Goal: Transaction & Acquisition: Book appointment/travel/reservation

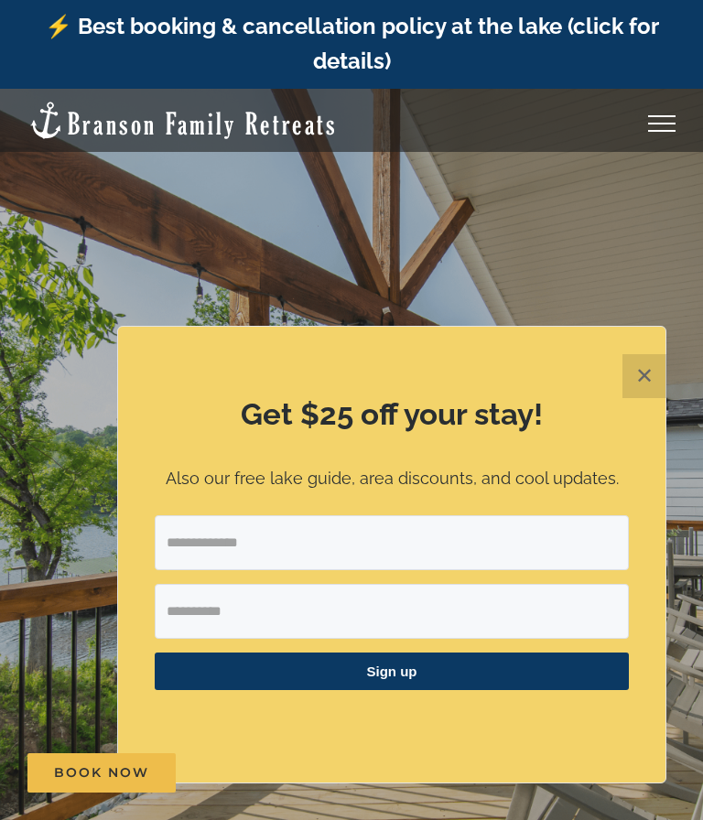
click at [635, 381] on button "✕" at bounding box center [644, 376] width 44 height 44
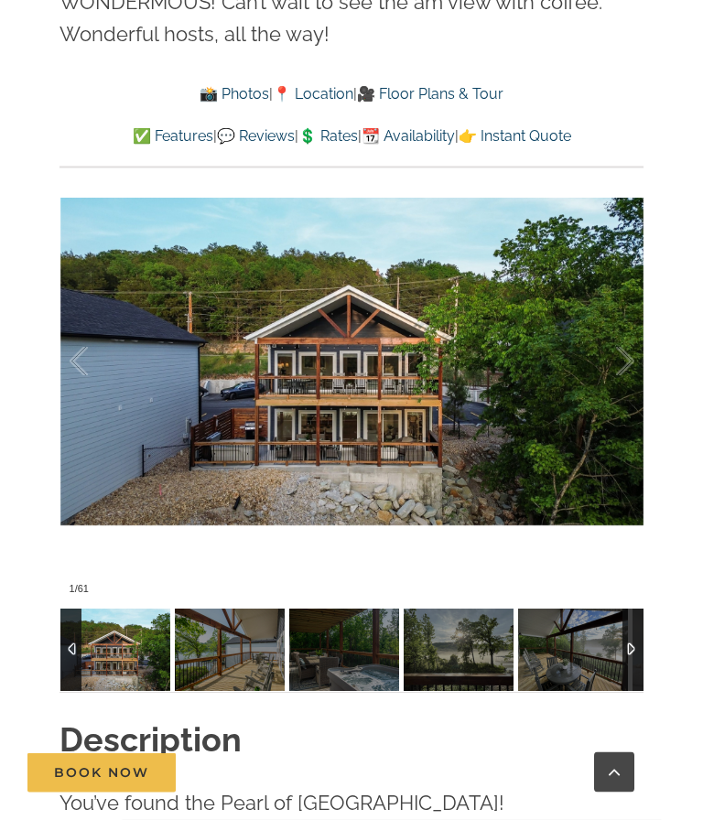
scroll to position [1357, 0]
click at [349, 371] on link at bounding box center [351, 361] width 73 height 73
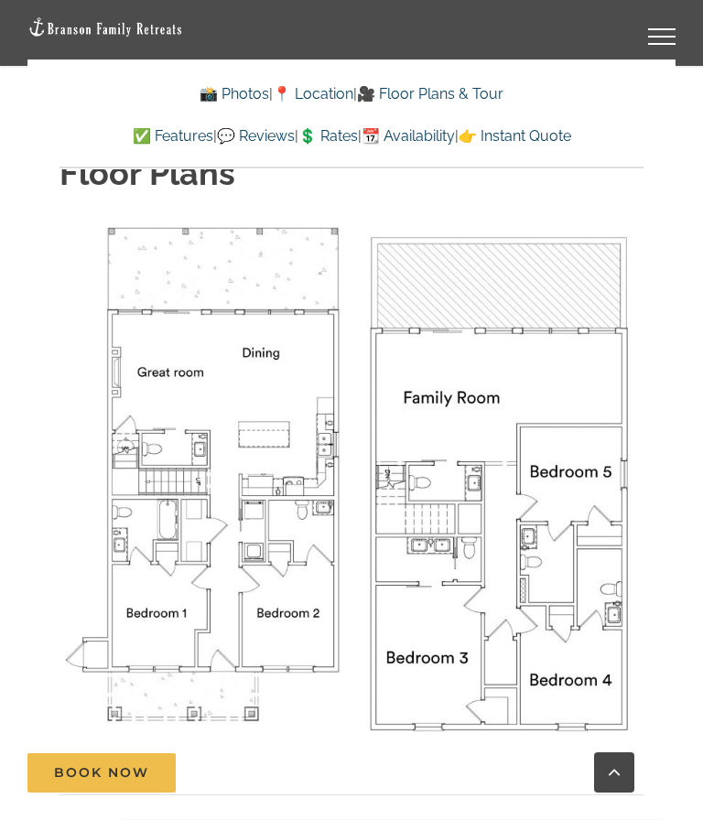
scroll to position [6505, 0]
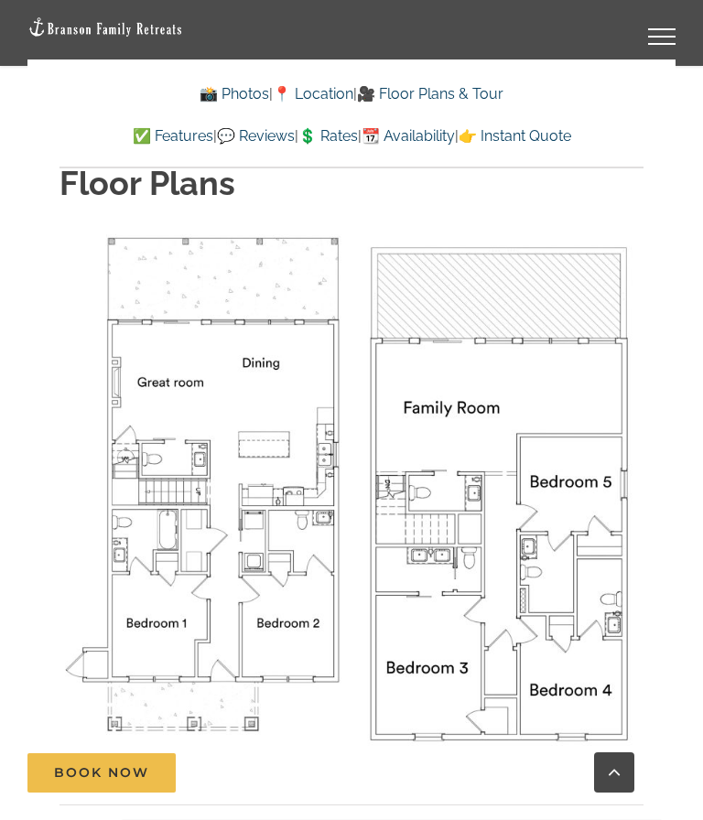
scroll to position [6482, 0]
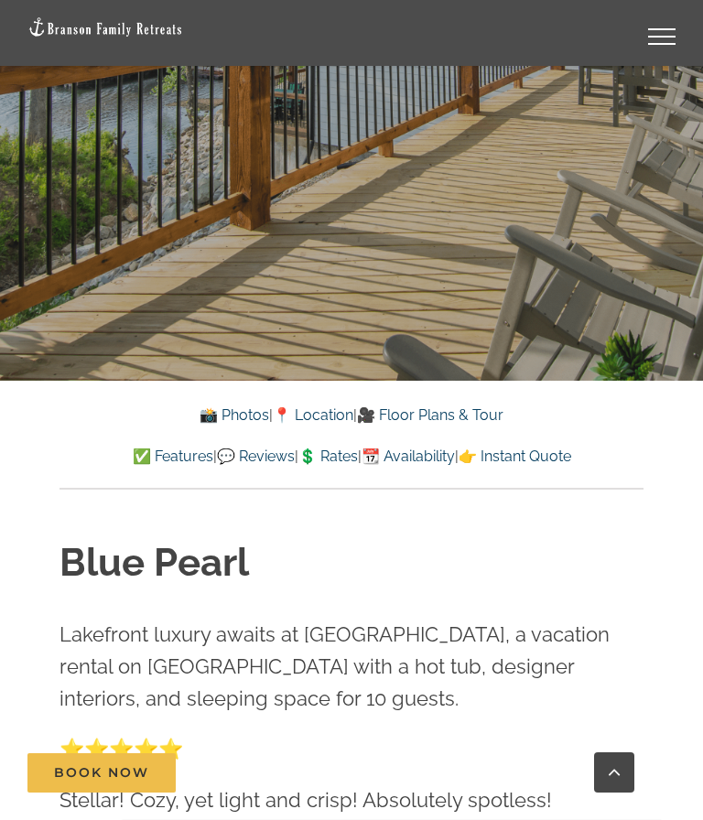
scroll to position [526, 0]
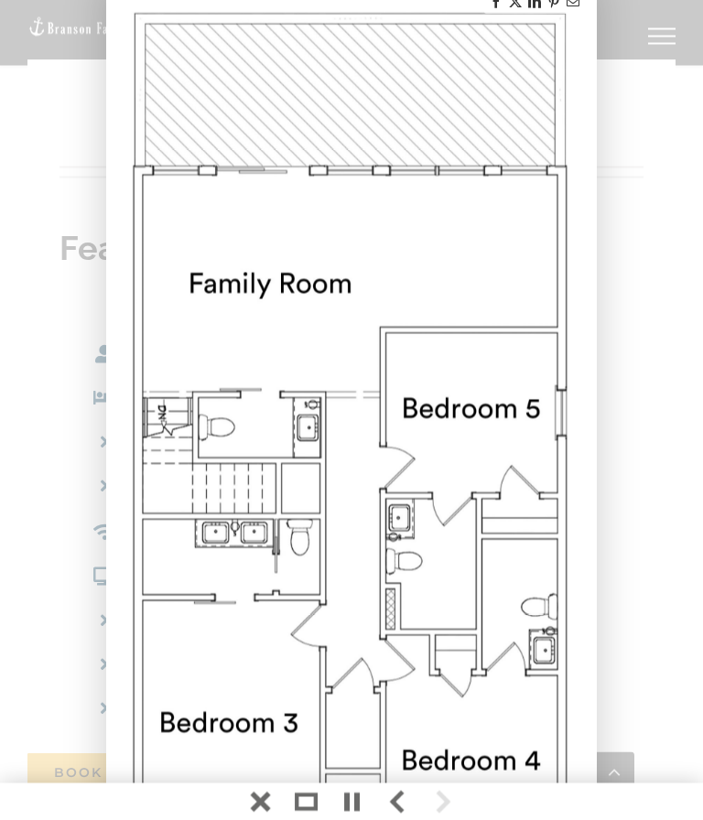
scroll to position [7656, 0]
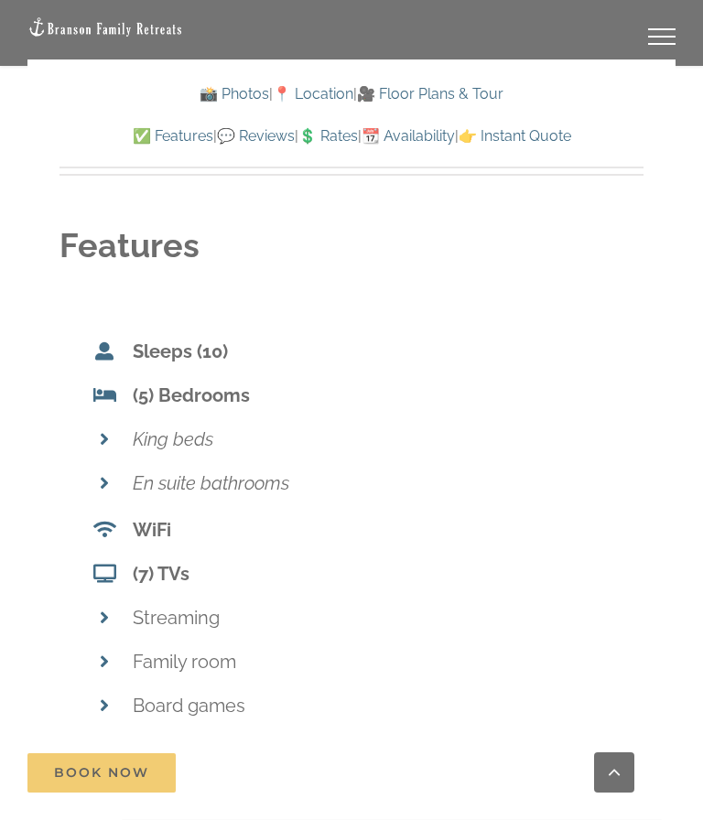
click at [659, 408] on div at bounding box center [351, 410] width 703 height 820
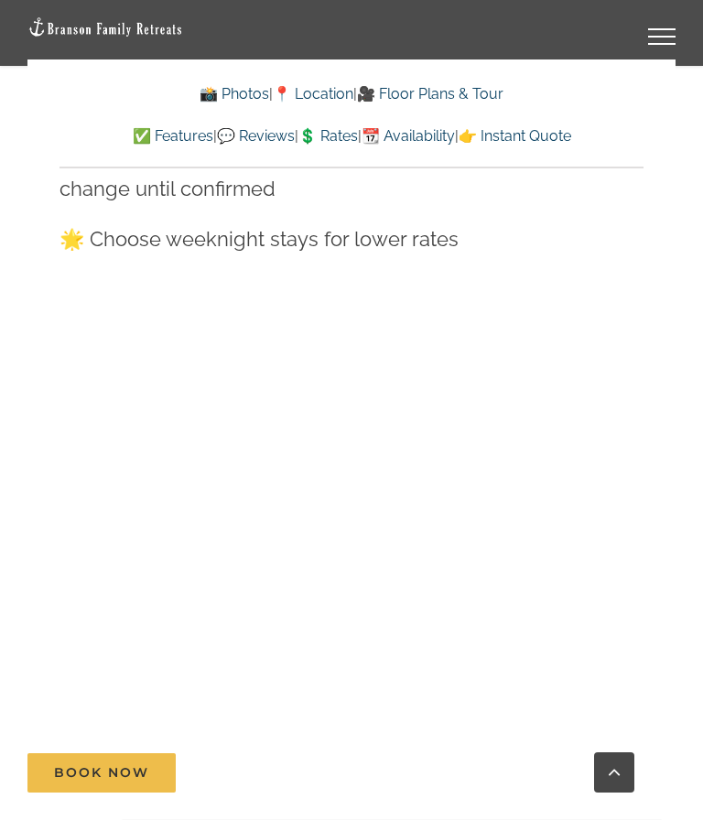
scroll to position [12118, 0]
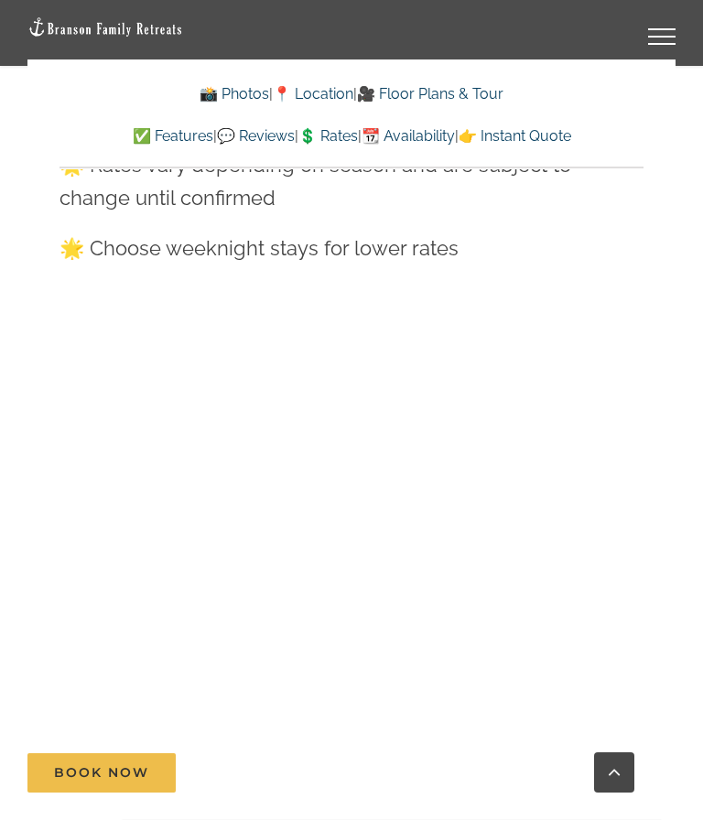
click at [339, 140] on link "💲 Rates" at bounding box center [327, 135] width 59 height 17
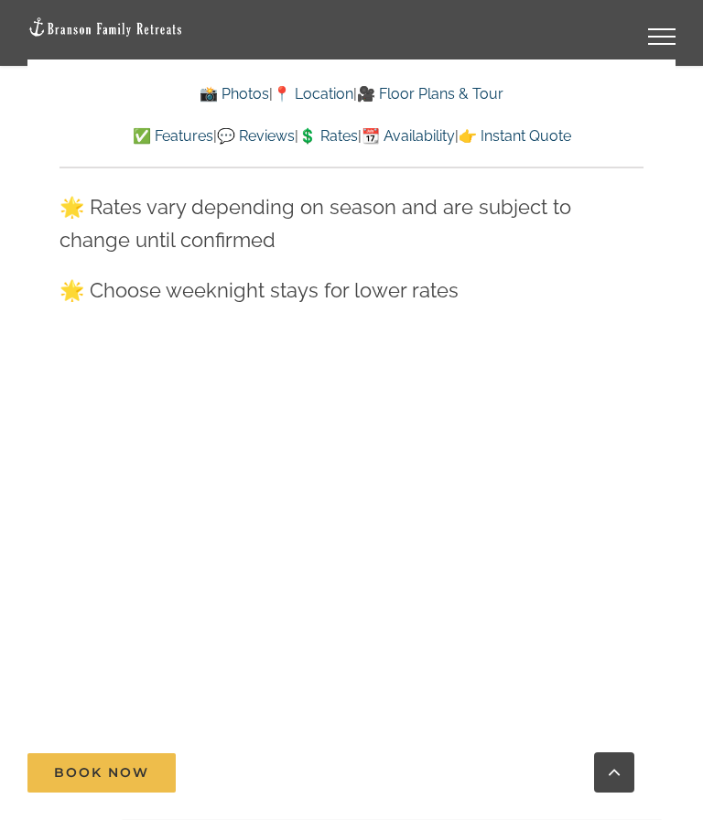
scroll to position [12110, 0]
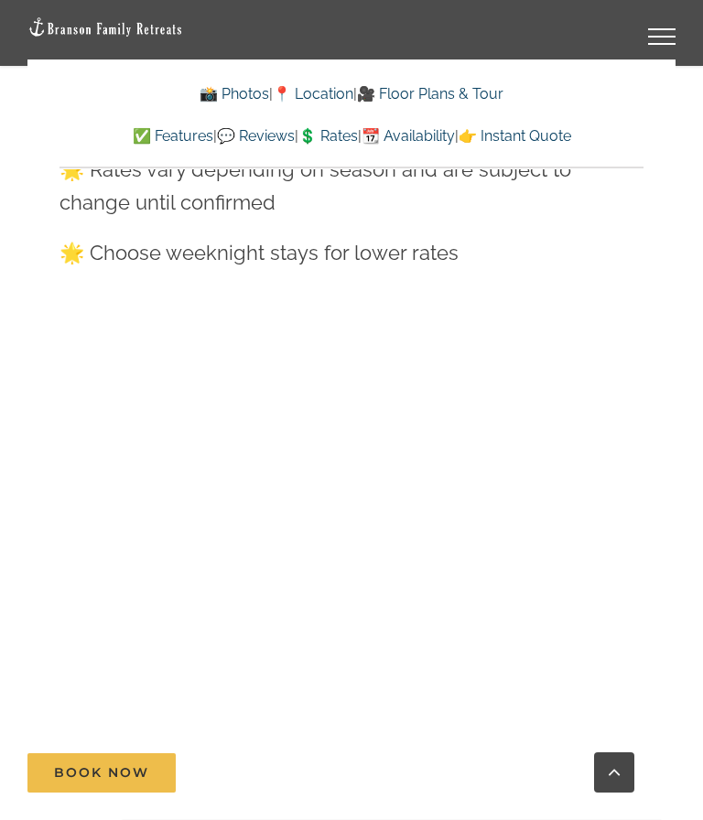
scroll to position [12112, 0]
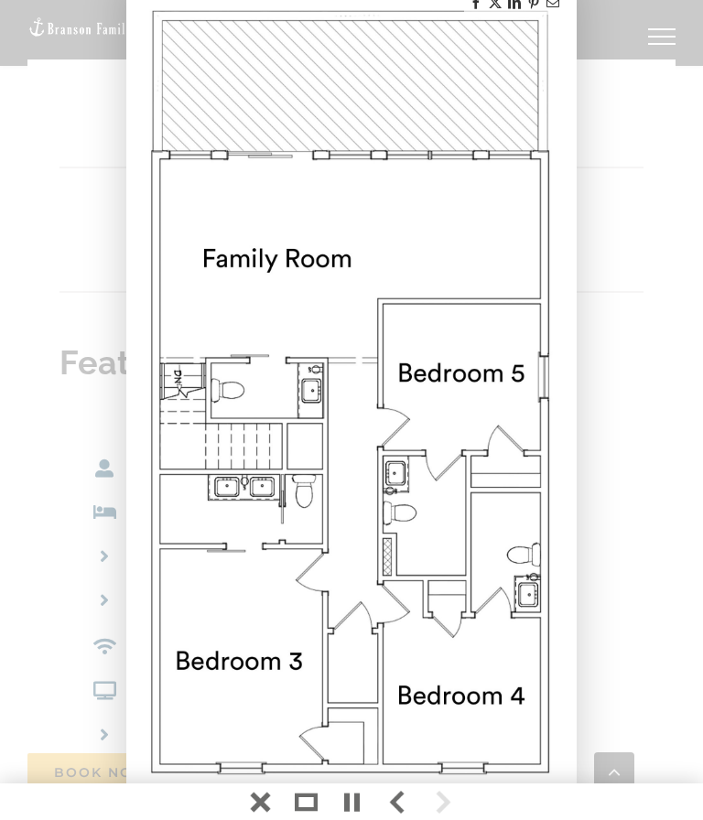
scroll to position [6514, 0]
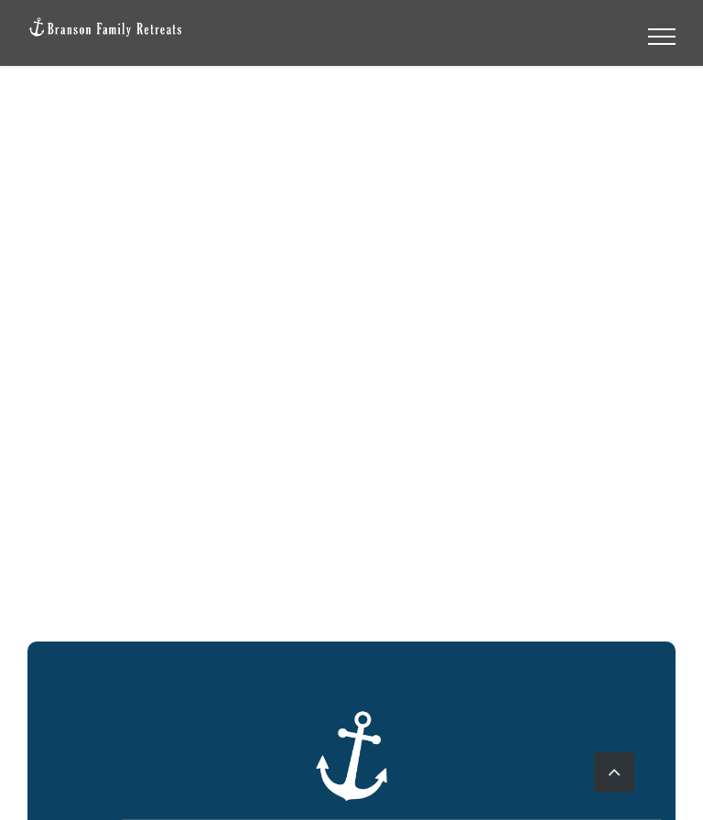
scroll to position [1486, 0]
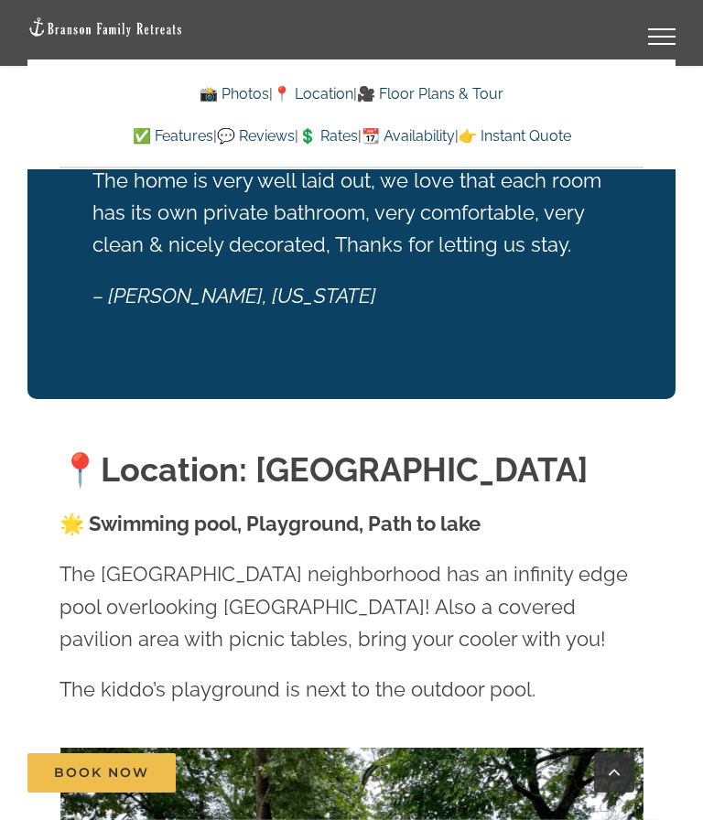
scroll to position [4217, 0]
